Goal: Transaction & Acquisition: Purchase product/service

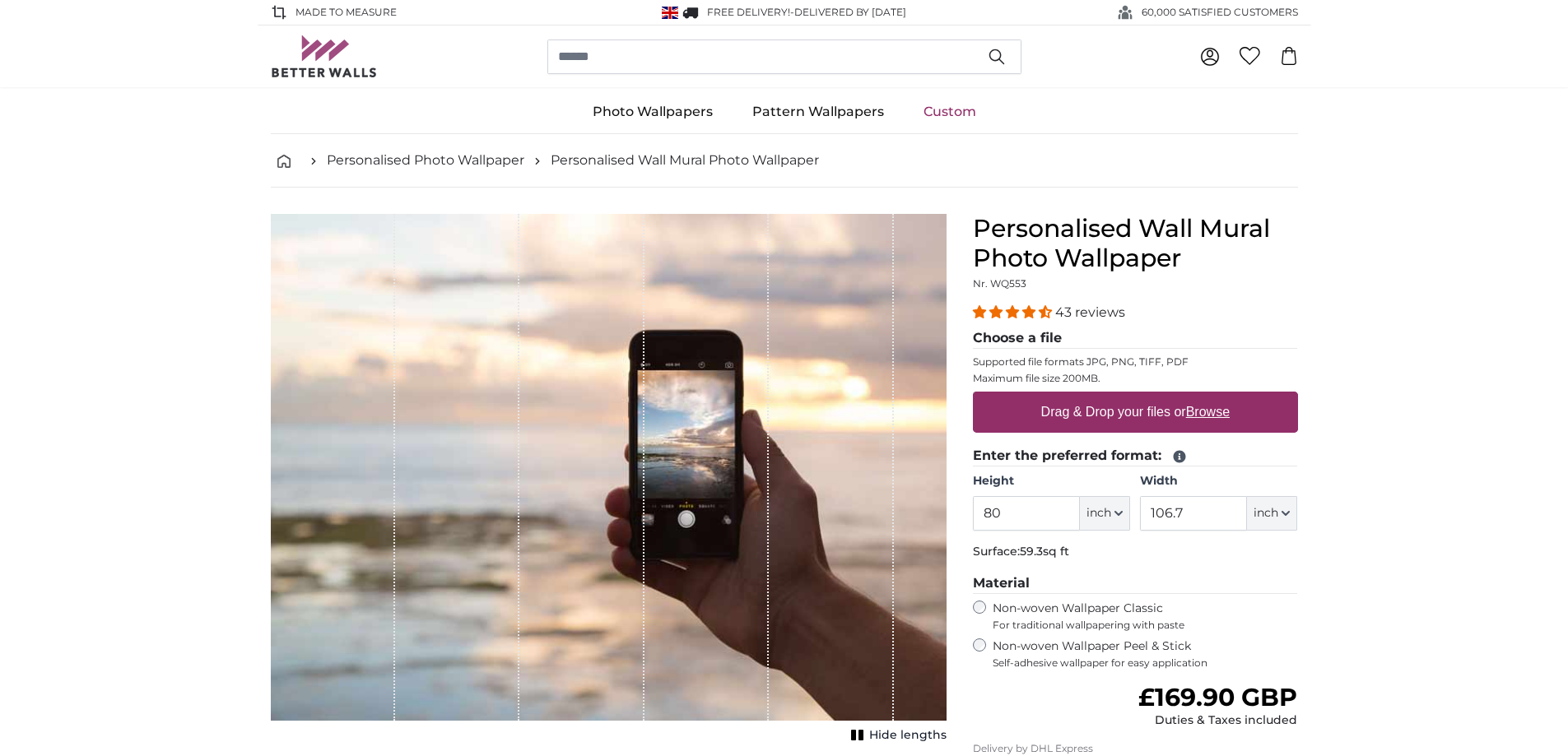
click at [1216, 408] on u "Browse" at bounding box center [1207, 412] width 44 height 14
click at [1216, 397] on input "Drag & Drop your files or Browse" at bounding box center [1135, 394] width 325 height 5
type input "**********"
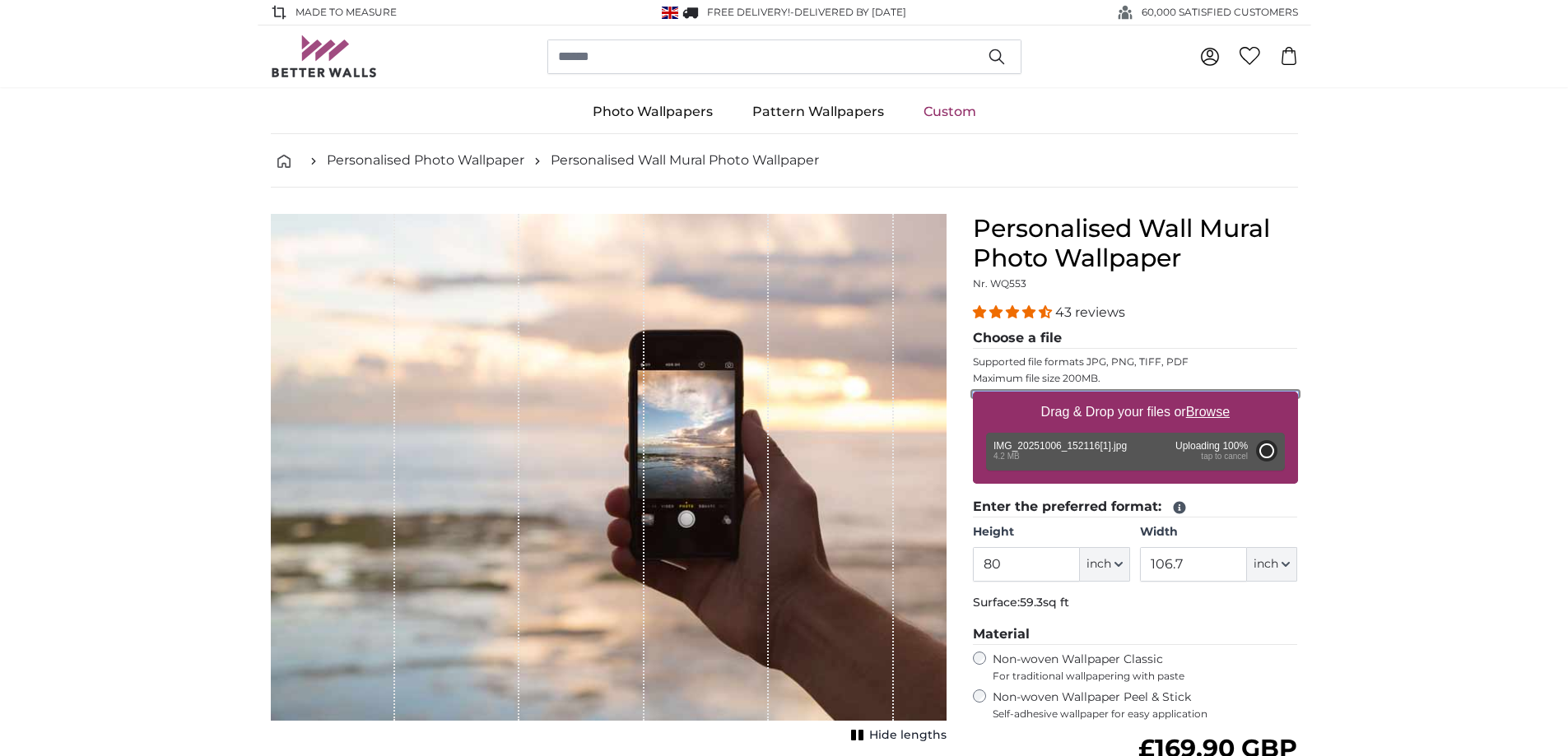
type input "60"
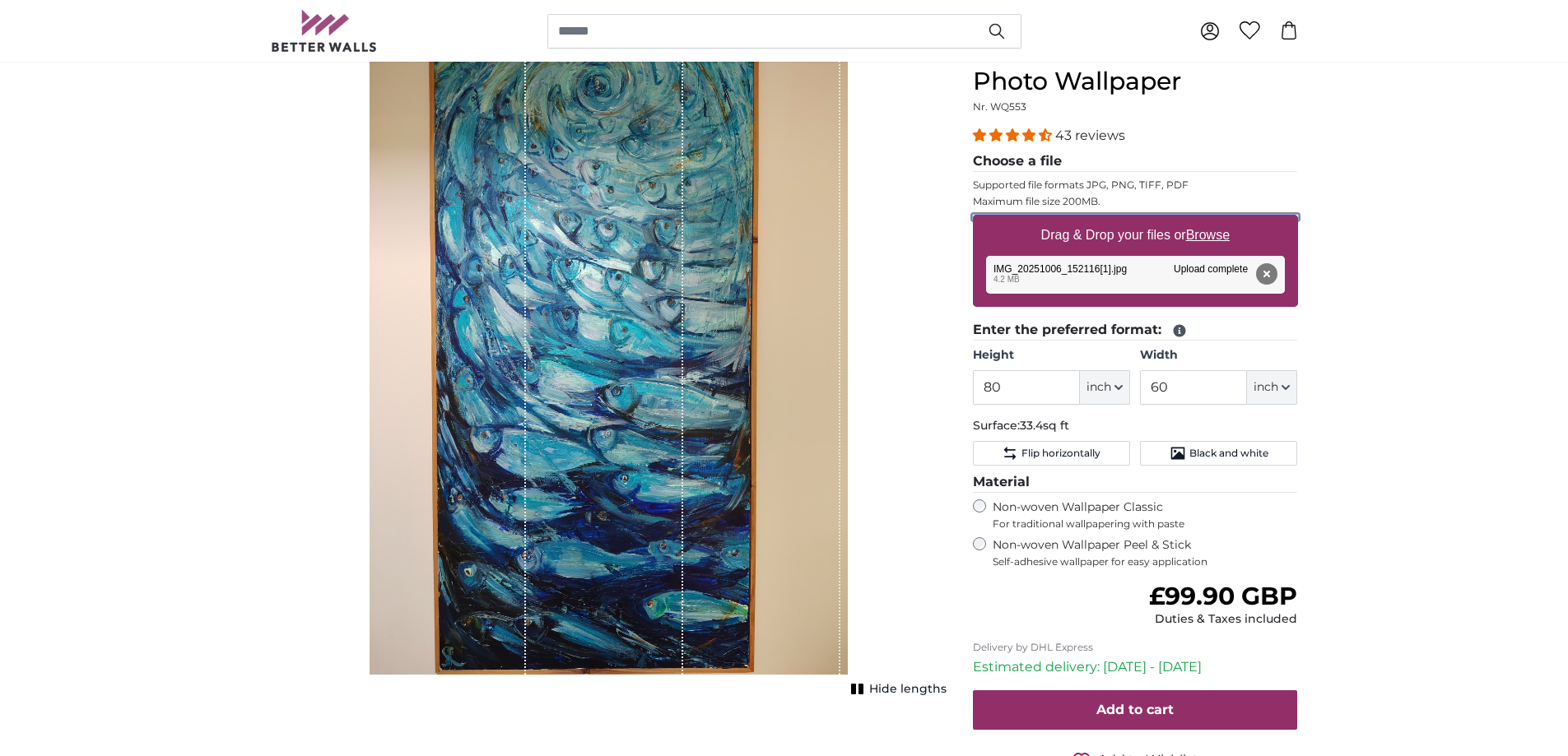
scroll to position [82, 0]
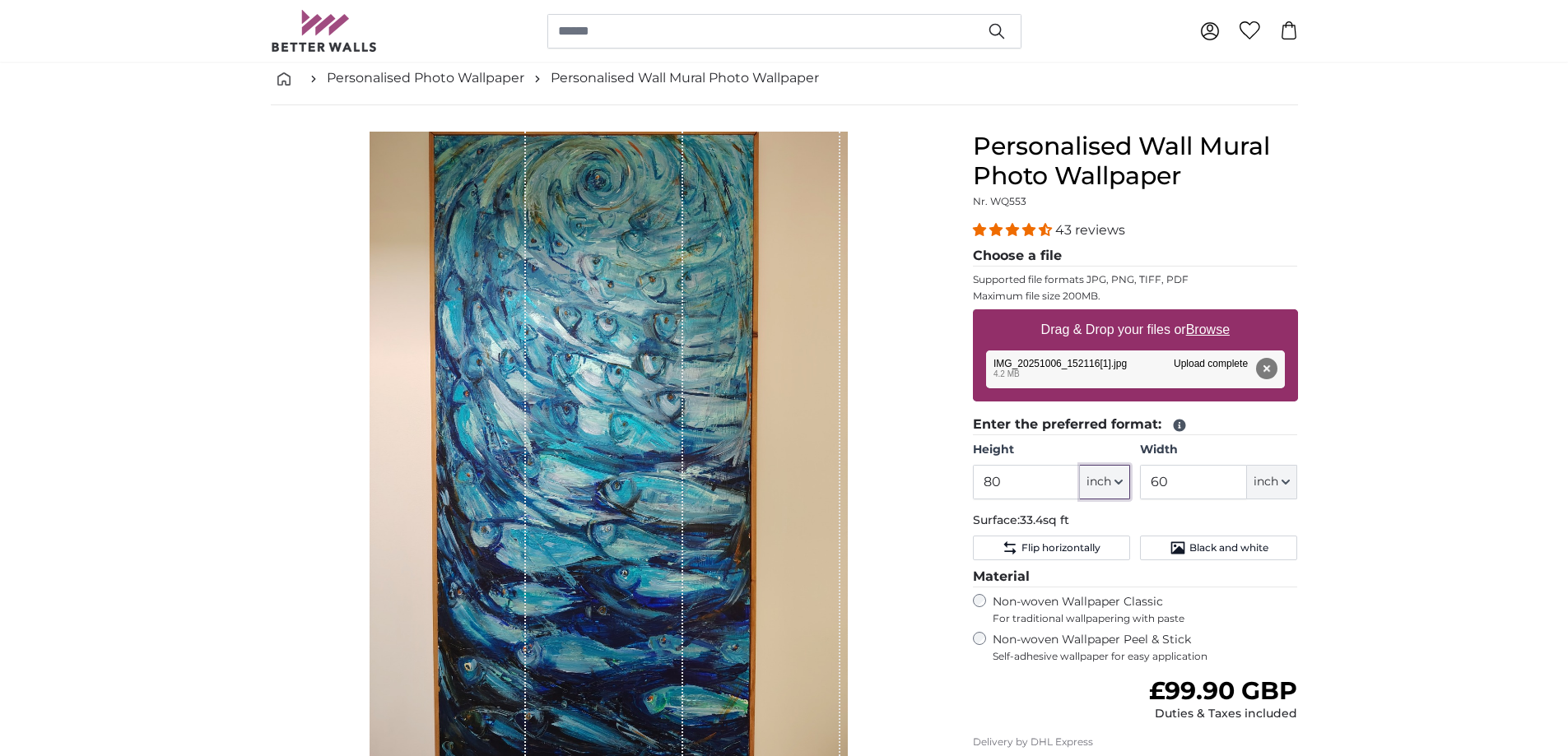
click at [1119, 478] on icon "button" at bounding box center [1118, 482] width 9 height 9
click at [1106, 527] on link "Centimeter (cm)" at bounding box center [1105, 525] width 145 height 29
type input "203.2"
type input "152.4"
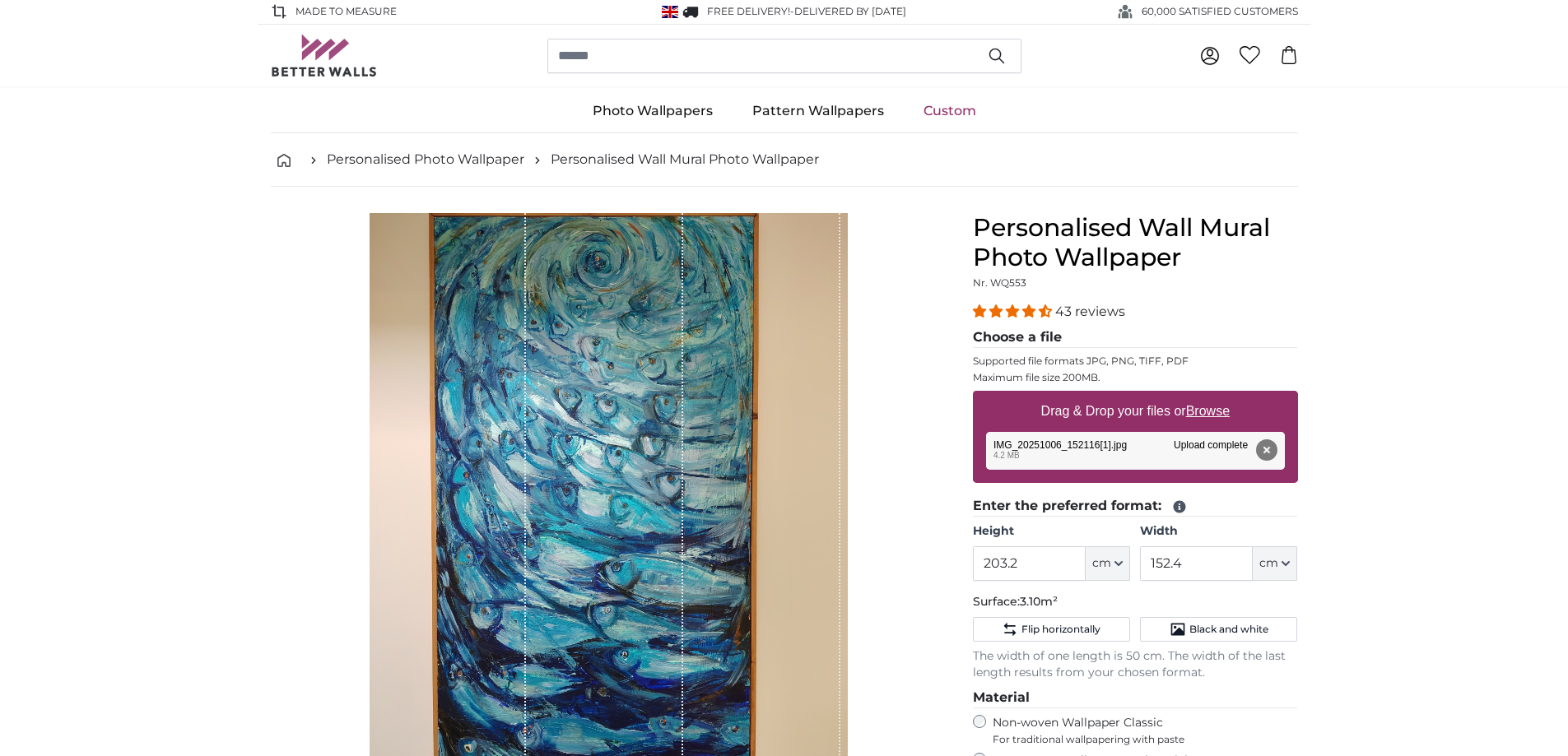
scroll to position [0, 0]
